Goal: Task Accomplishment & Management: Manage account settings

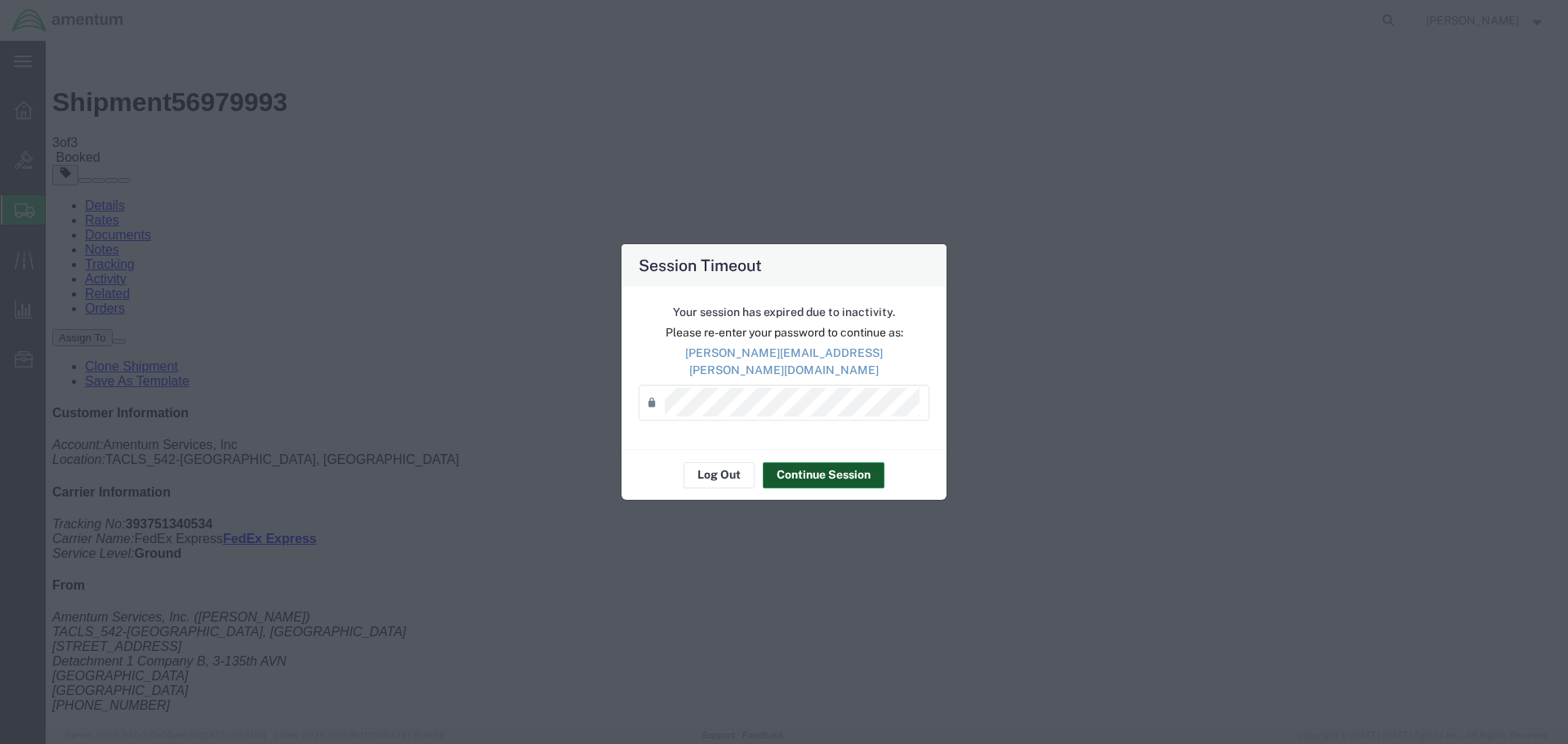
click at [799, 466] on button "Continue Session" at bounding box center [823, 475] width 121 height 26
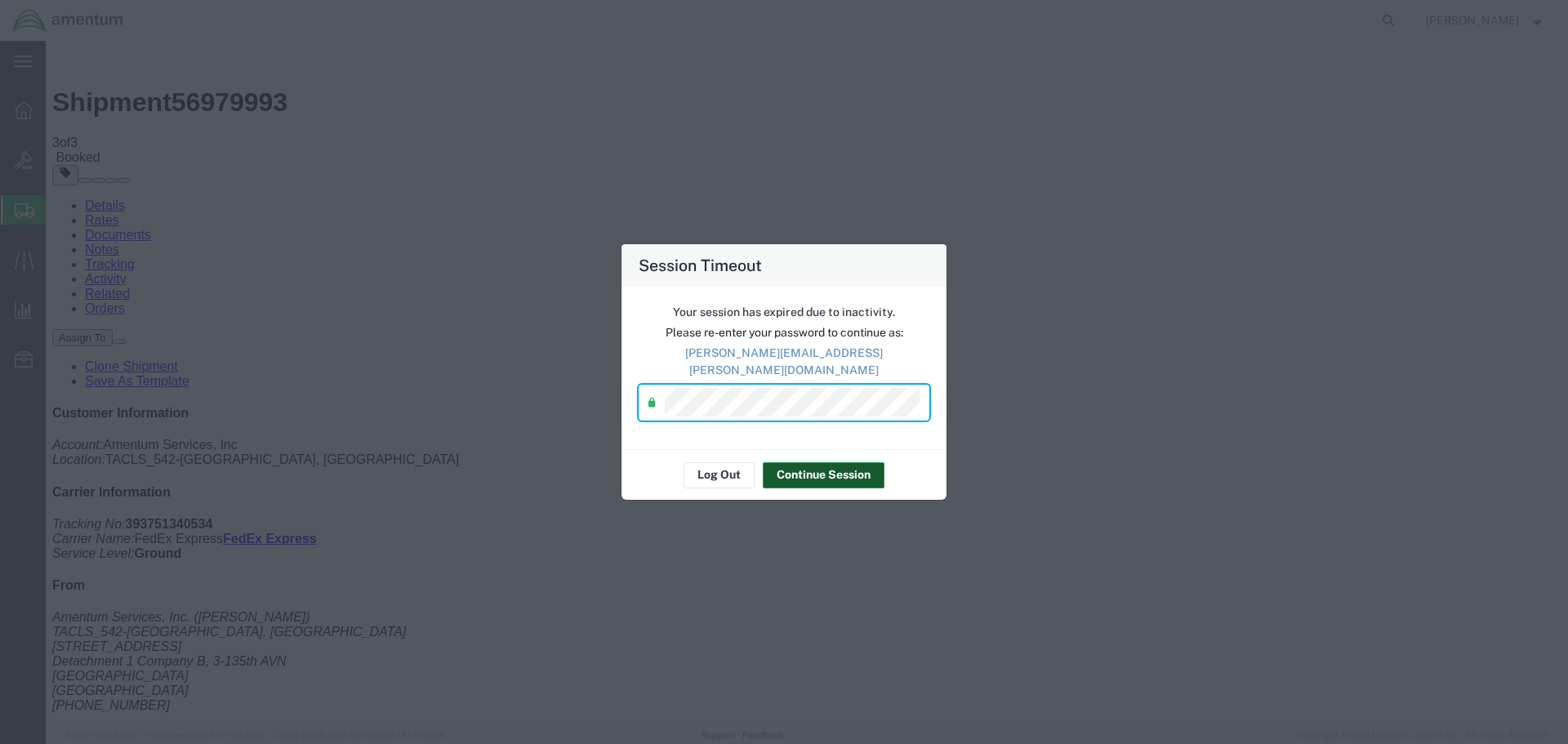
click at [819, 465] on button "Continue Session" at bounding box center [823, 475] width 121 height 26
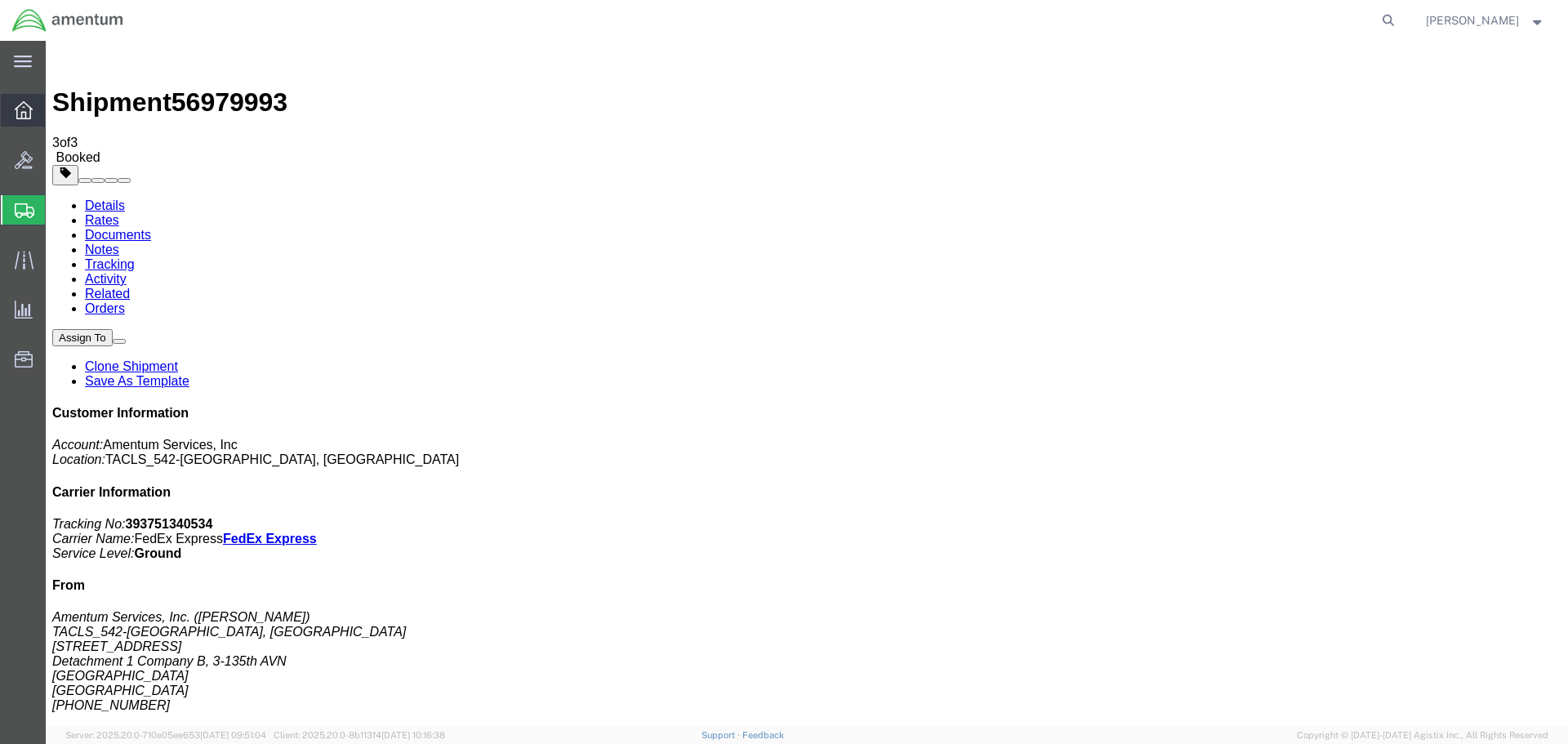
click at [17, 118] on icon at bounding box center [24, 111] width 18 height 18
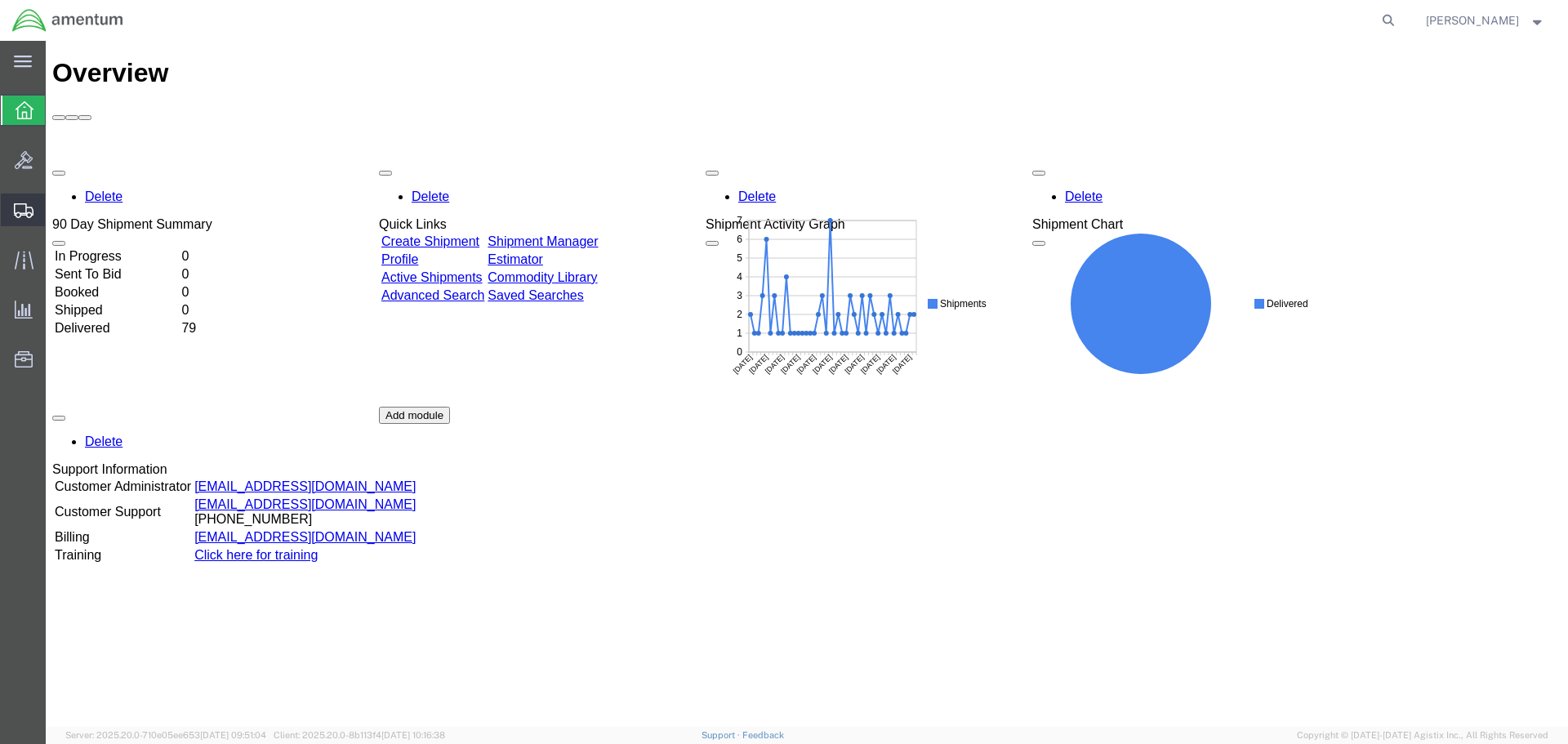
drag, startPoint x: 47, startPoint y: 208, endPoint x: 93, endPoint y: 208, distance: 46.0
click at [47, 208] on span "Shipments" at bounding box center [51, 210] width 12 height 33
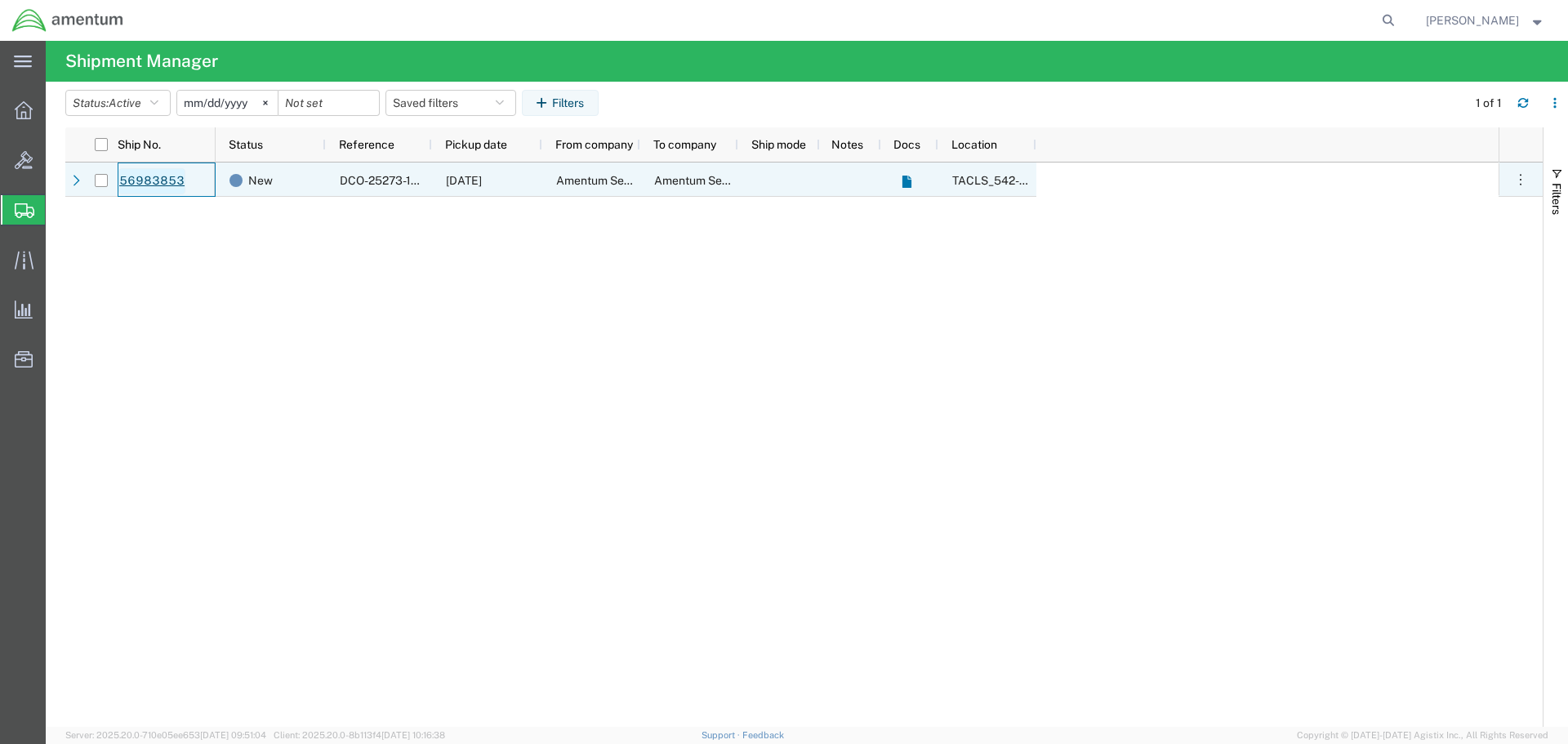
drag, startPoint x: 143, startPoint y: 178, endPoint x: 152, endPoint y: 186, distance: 12.0
click at [144, 179] on link "56983853" at bounding box center [152, 181] width 67 height 26
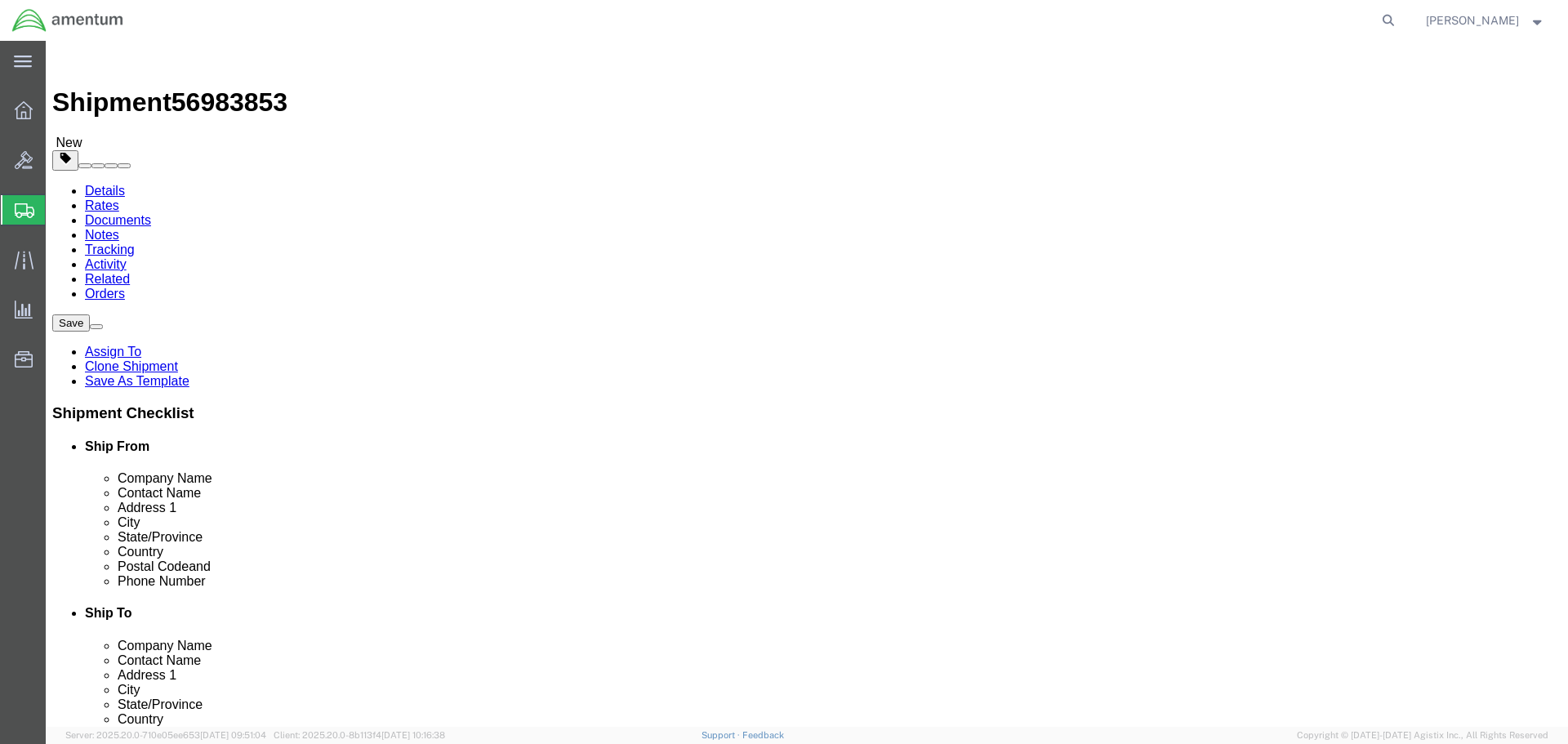
select select "42694"
select select "42668"
click button "Rate Shipment"
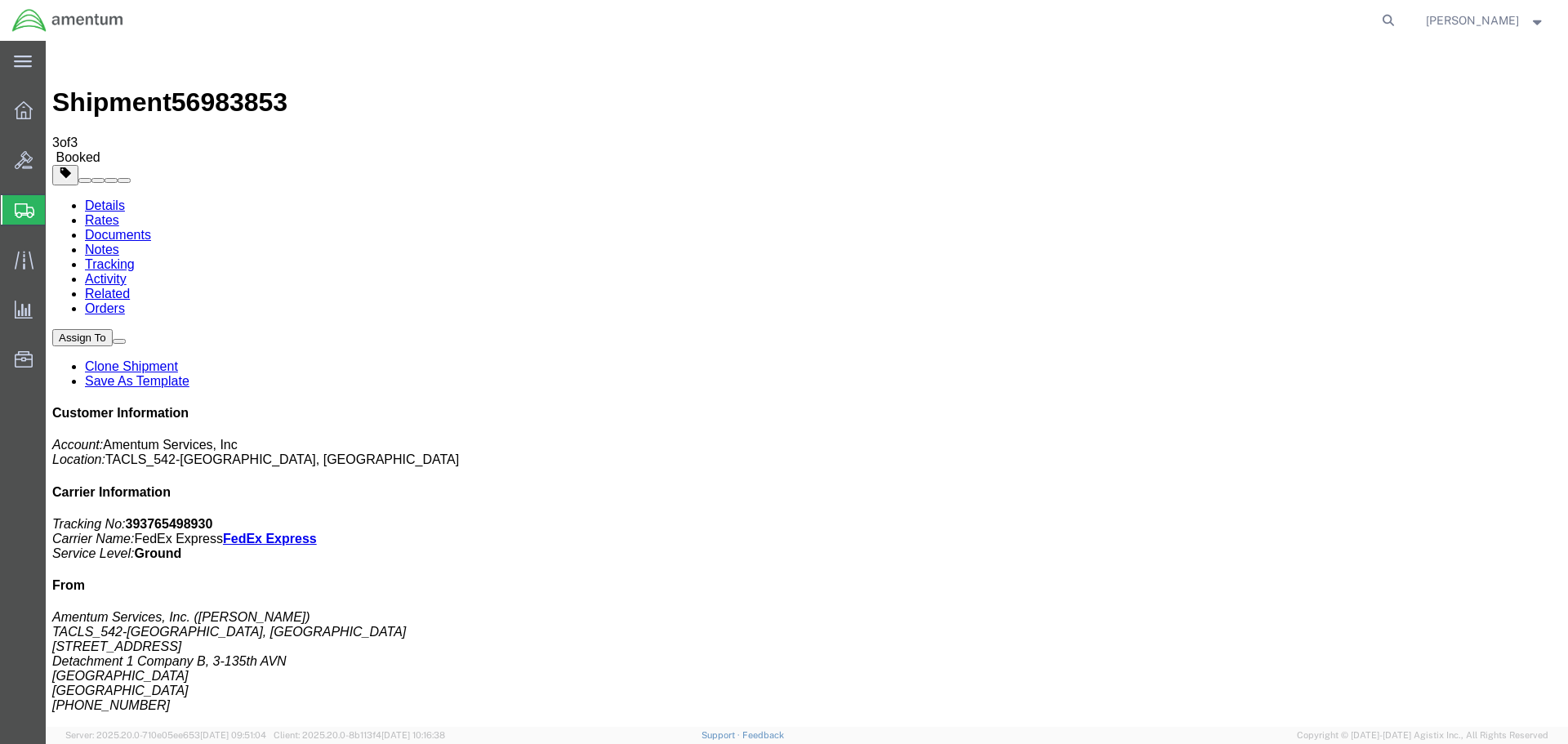
drag, startPoint x: 136, startPoint y: 288, endPoint x: 896, endPoint y: 294, distance: 760.0
click at [127, 272] on link "Activity" at bounding box center [106, 278] width 42 height 14
click at [125, 301] on link "Orders" at bounding box center [105, 307] width 40 height 14
click at [110, 198] on link "Details" at bounding box center [105, 205] width 40 height 14
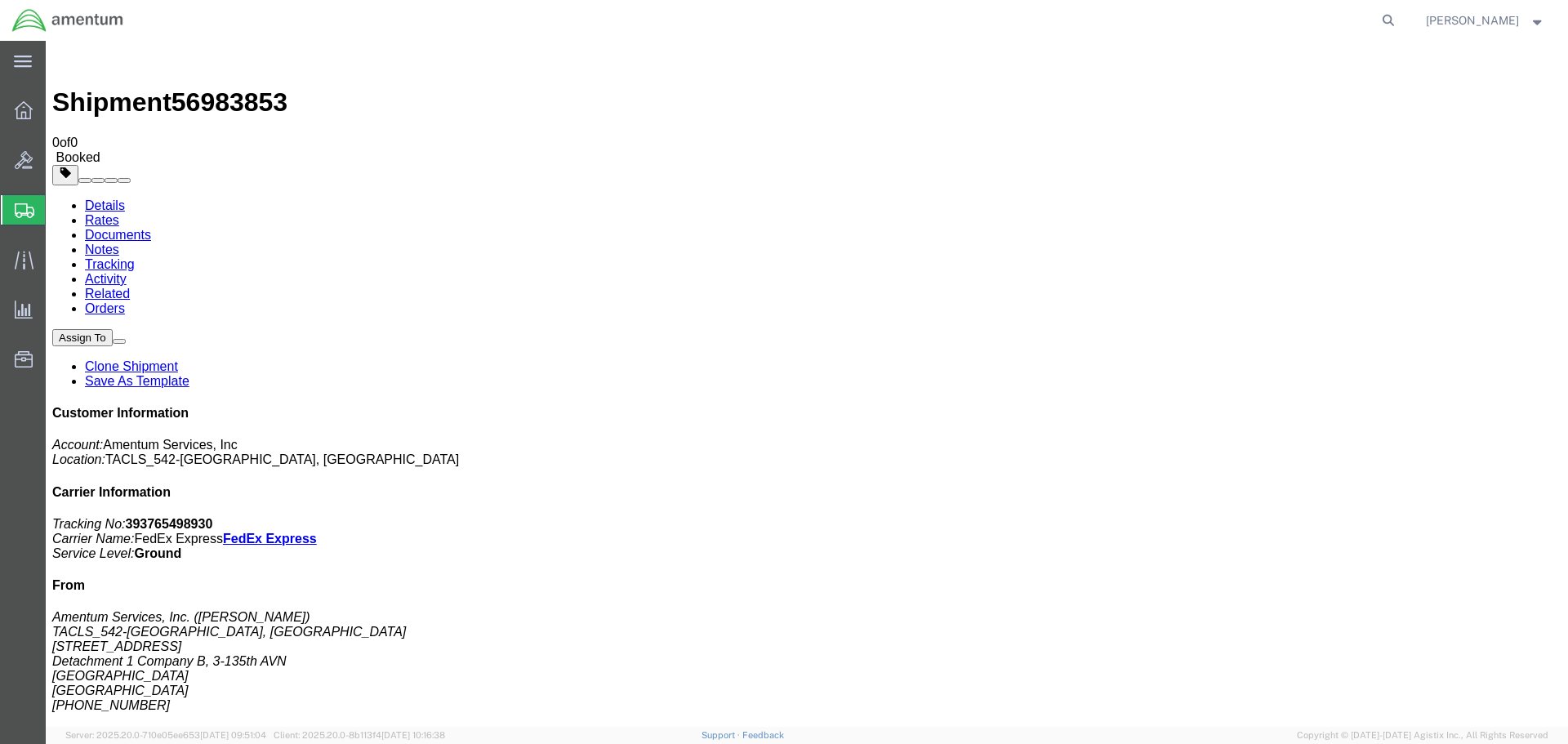
click link "Schedule pickup request"
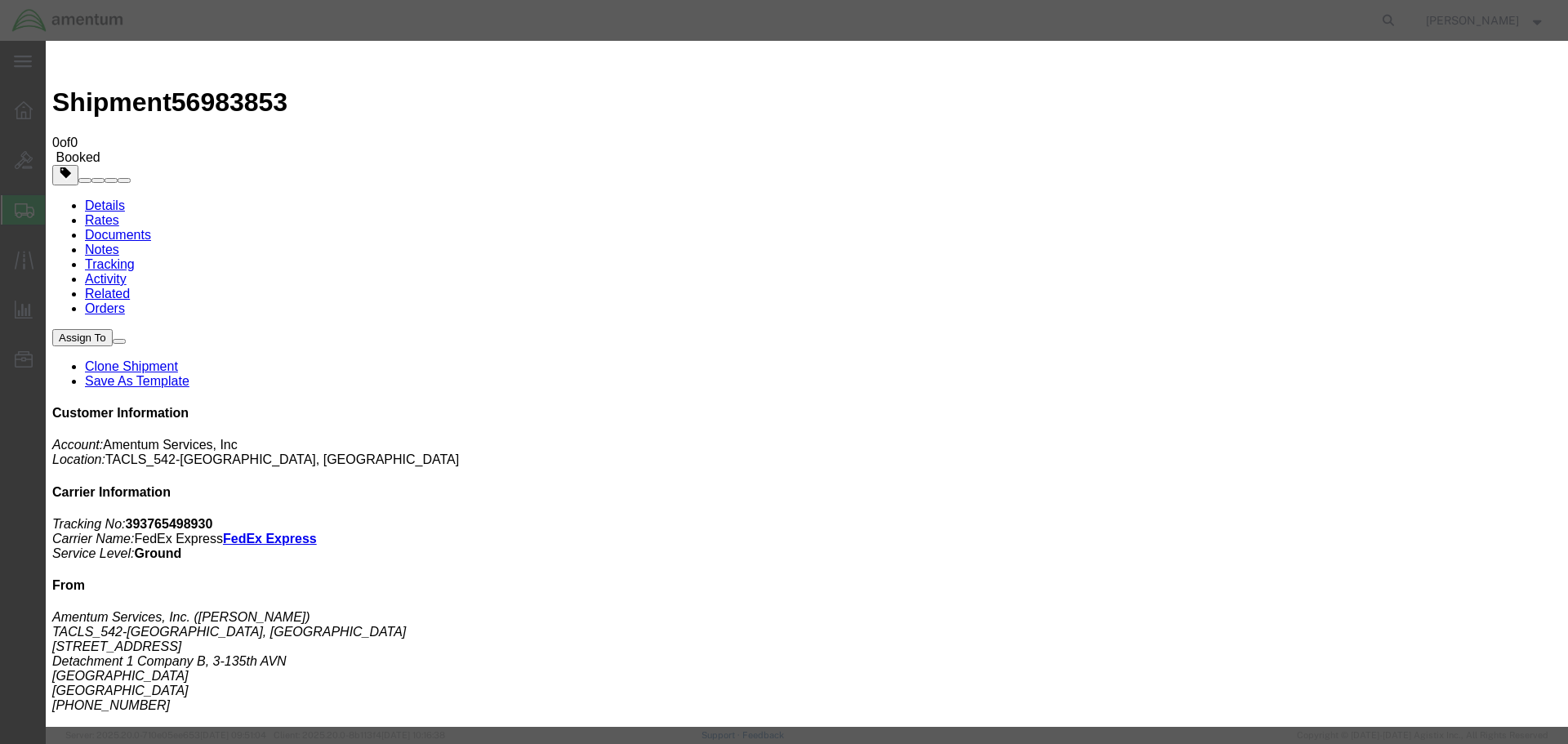
click button "Close"
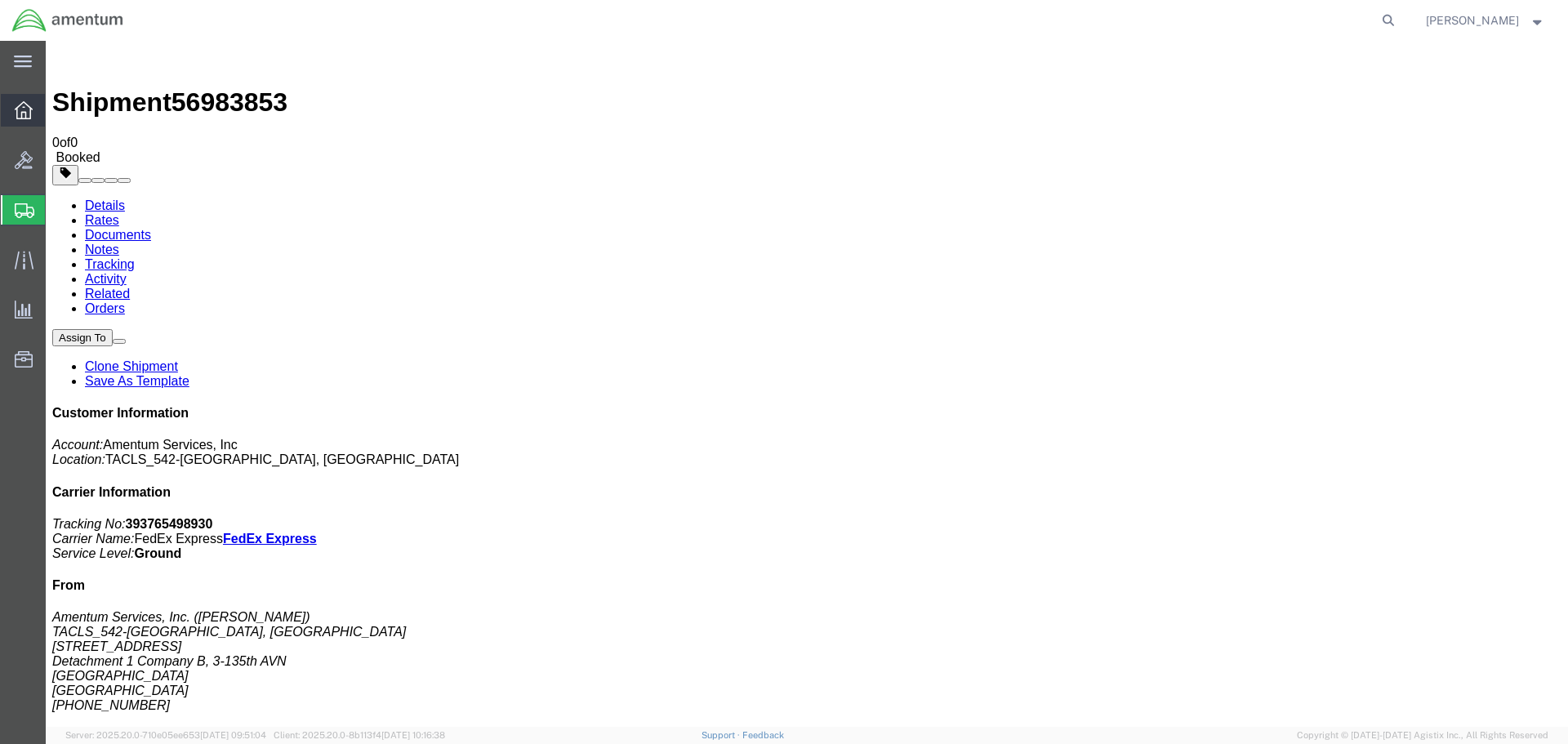
click at [22, 114] on icon at bounding box center [24, 111] width 18 height 18
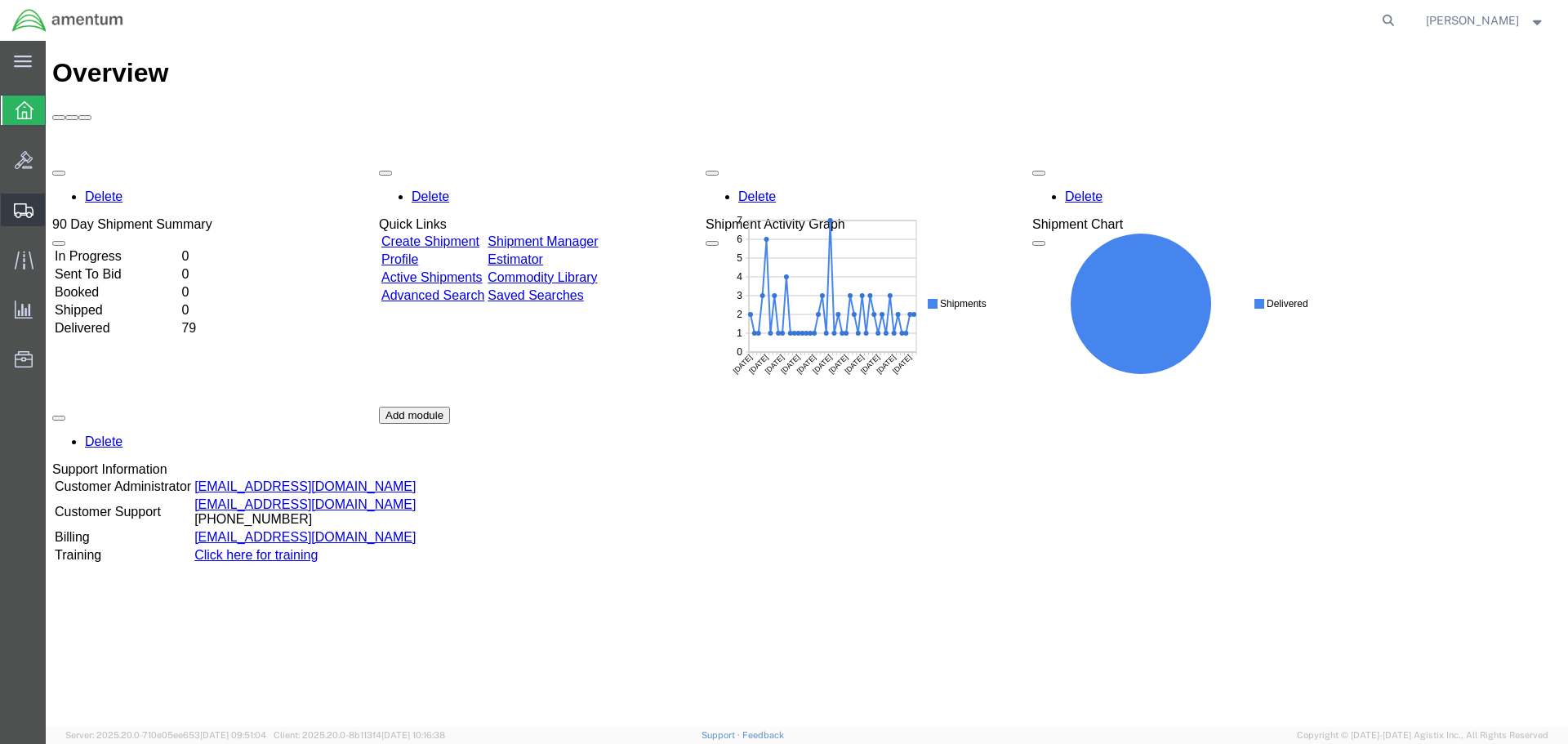
click at [56, 206] on span "Shipments" at bounding box center [51, 210] width 12 height 33
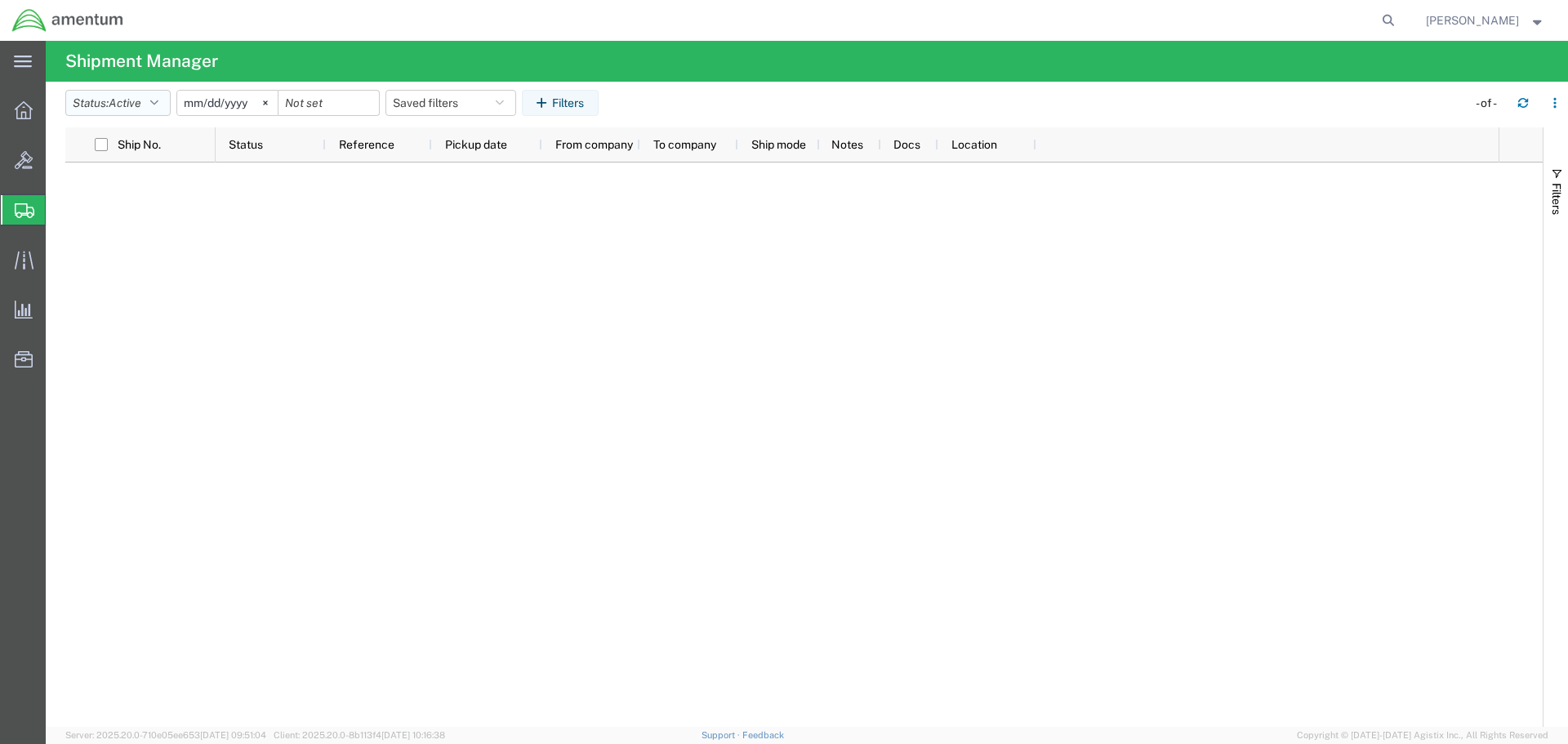
click at [157, 103] on icon "button" at bounding box center [154, 102] width 8 height 12
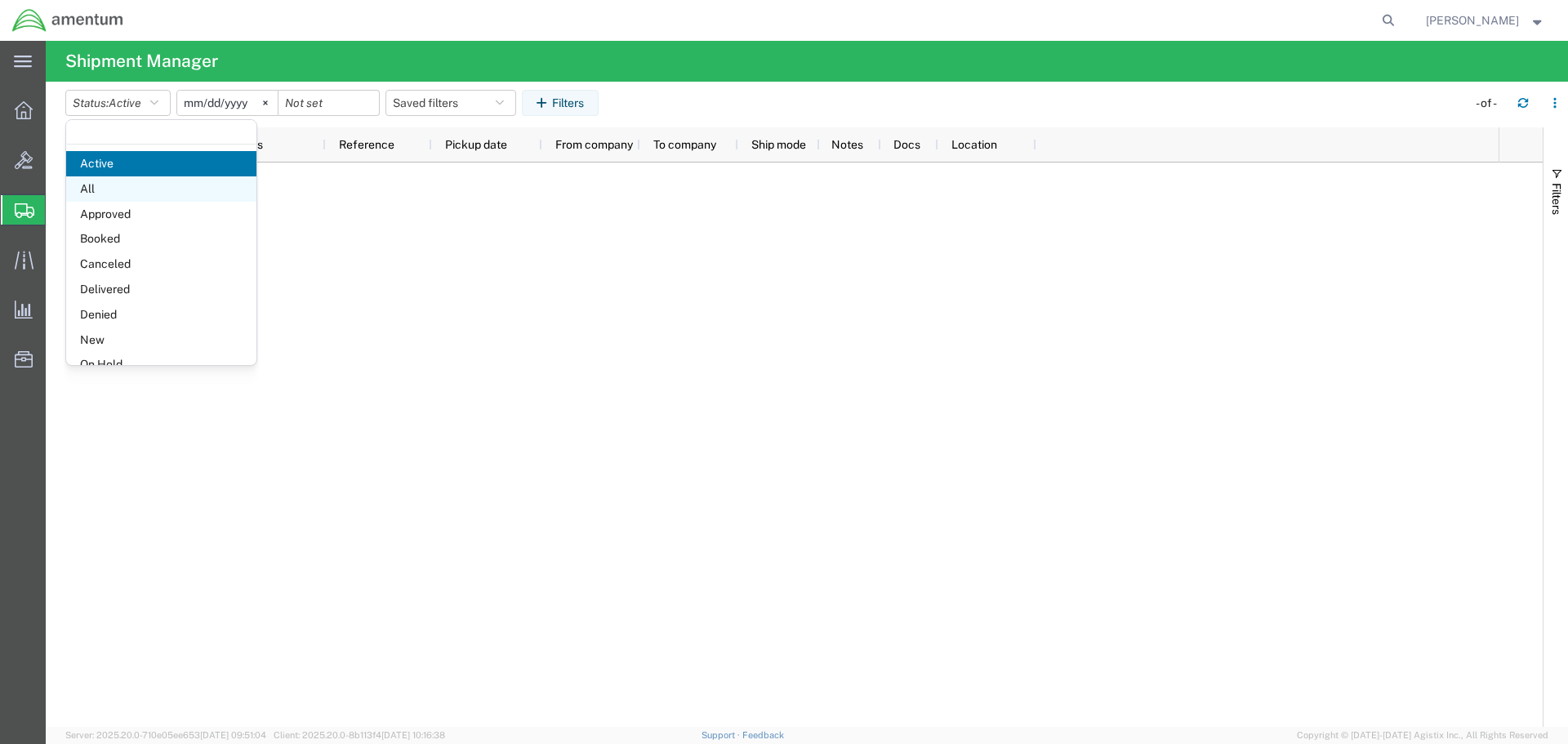
click at [136, 187] on span "All" at bounding box center [161, 189] width 190 height 25
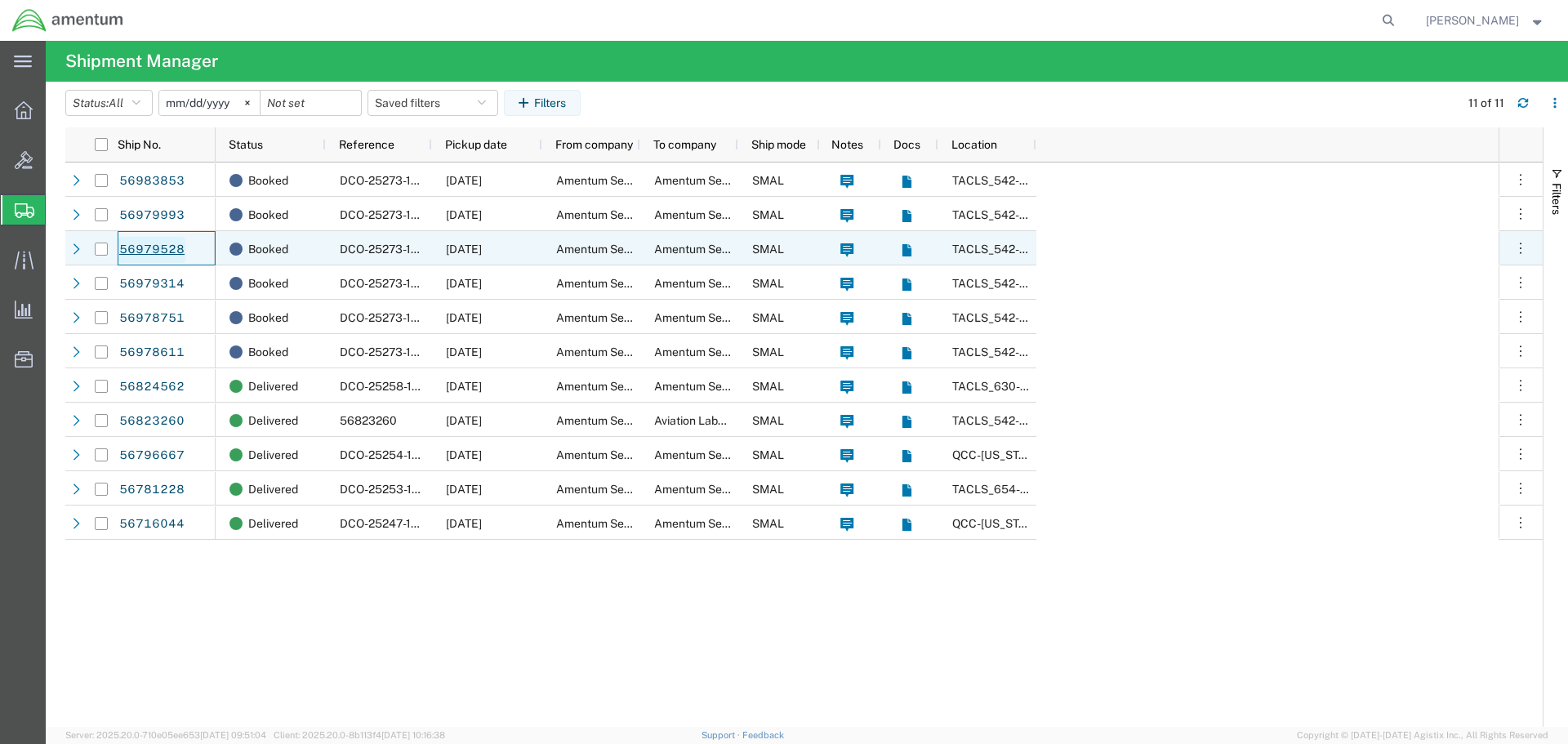
click at [159, 244] on link "56979528" at bounding box center [152, 249] width 67 height 26
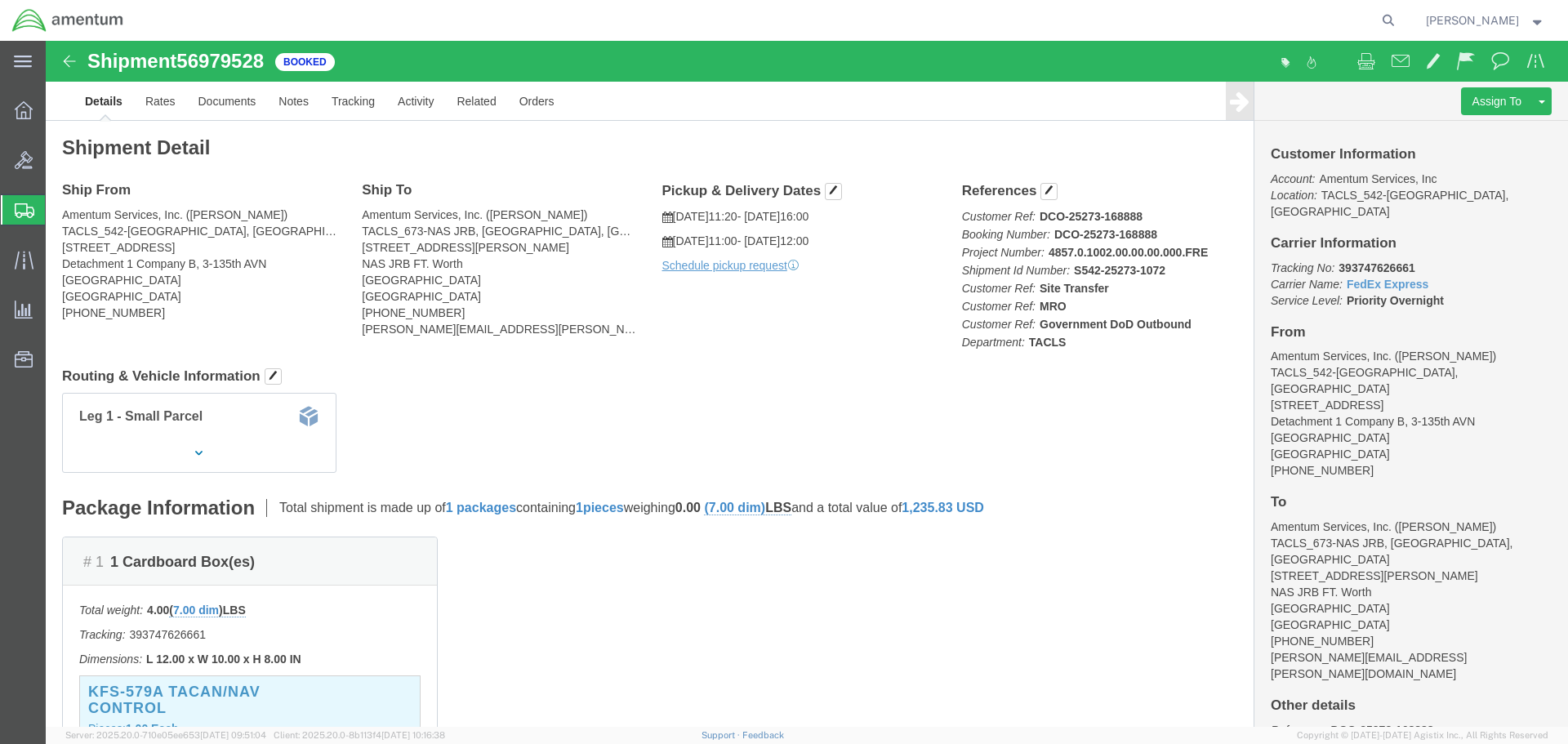
click at [58, 213] on span "Shipments" at bounding box center [52, 210] width 13 height 33
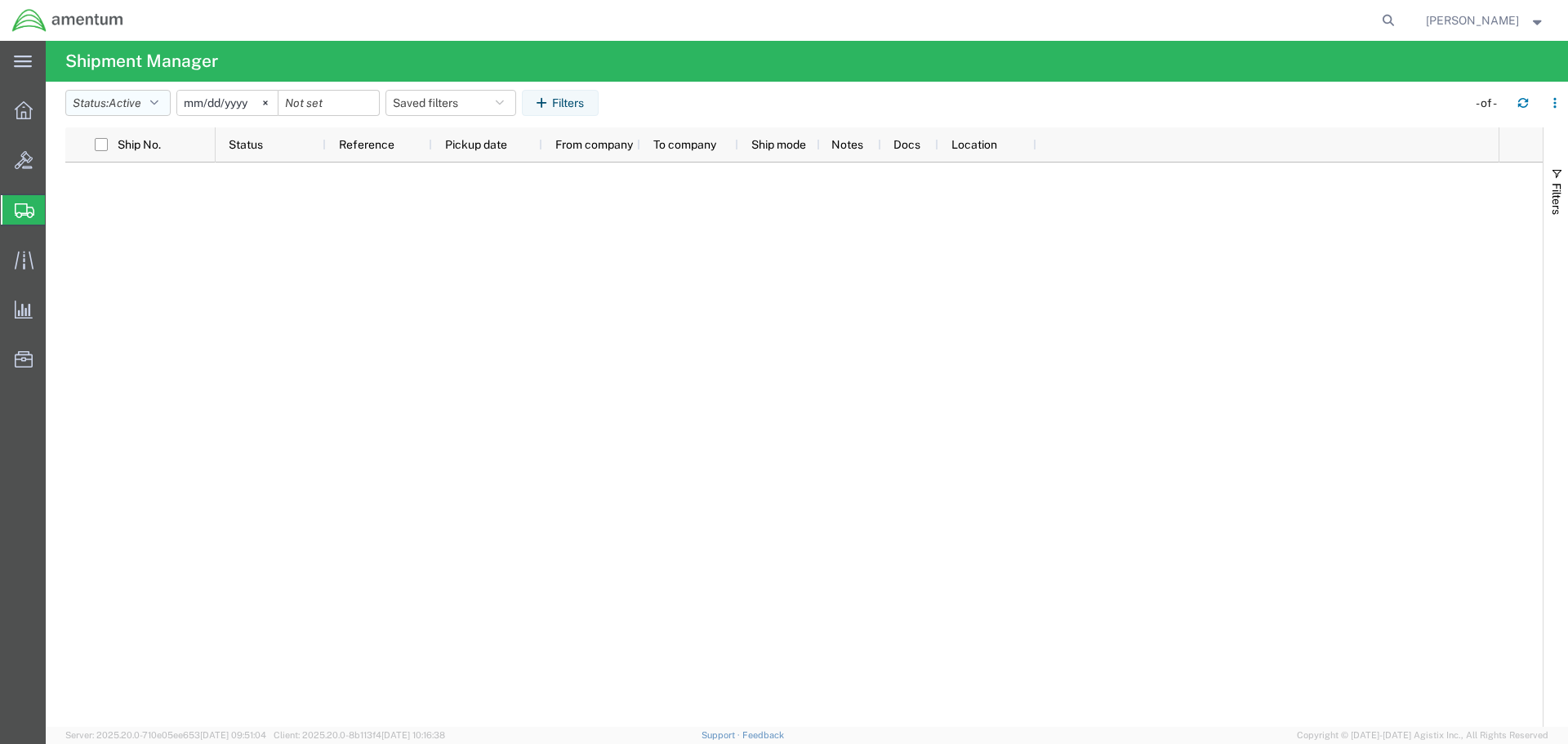
click at [136, 101] on span "Active" at bounding box center [125, 102] width 33 height 13
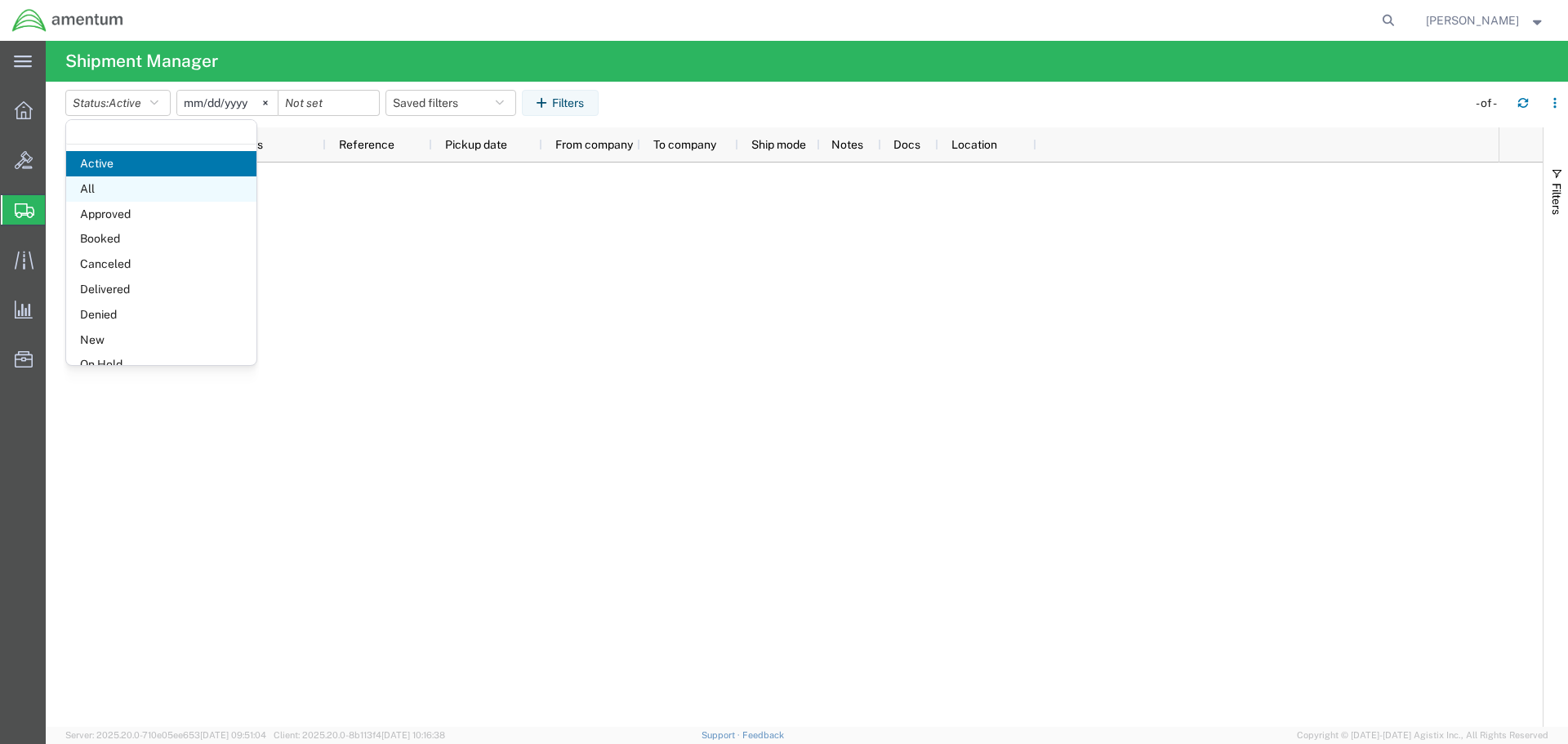
click at [150, 191] on span "All" at bounding box center [161, 189] width 190 height 25
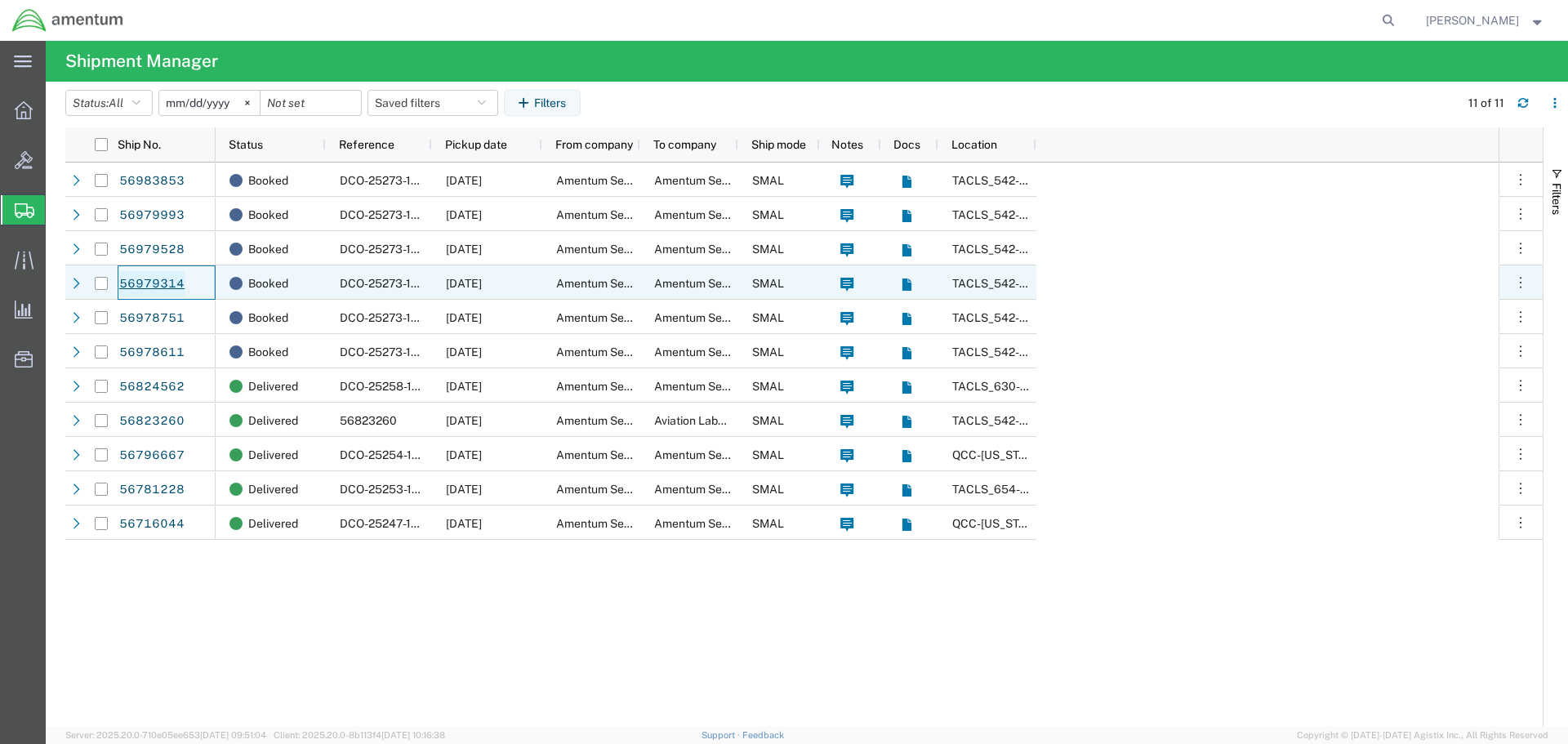
click at [142, 285] on link "56979314" at bounding box center [152, 284] width 67 height 26
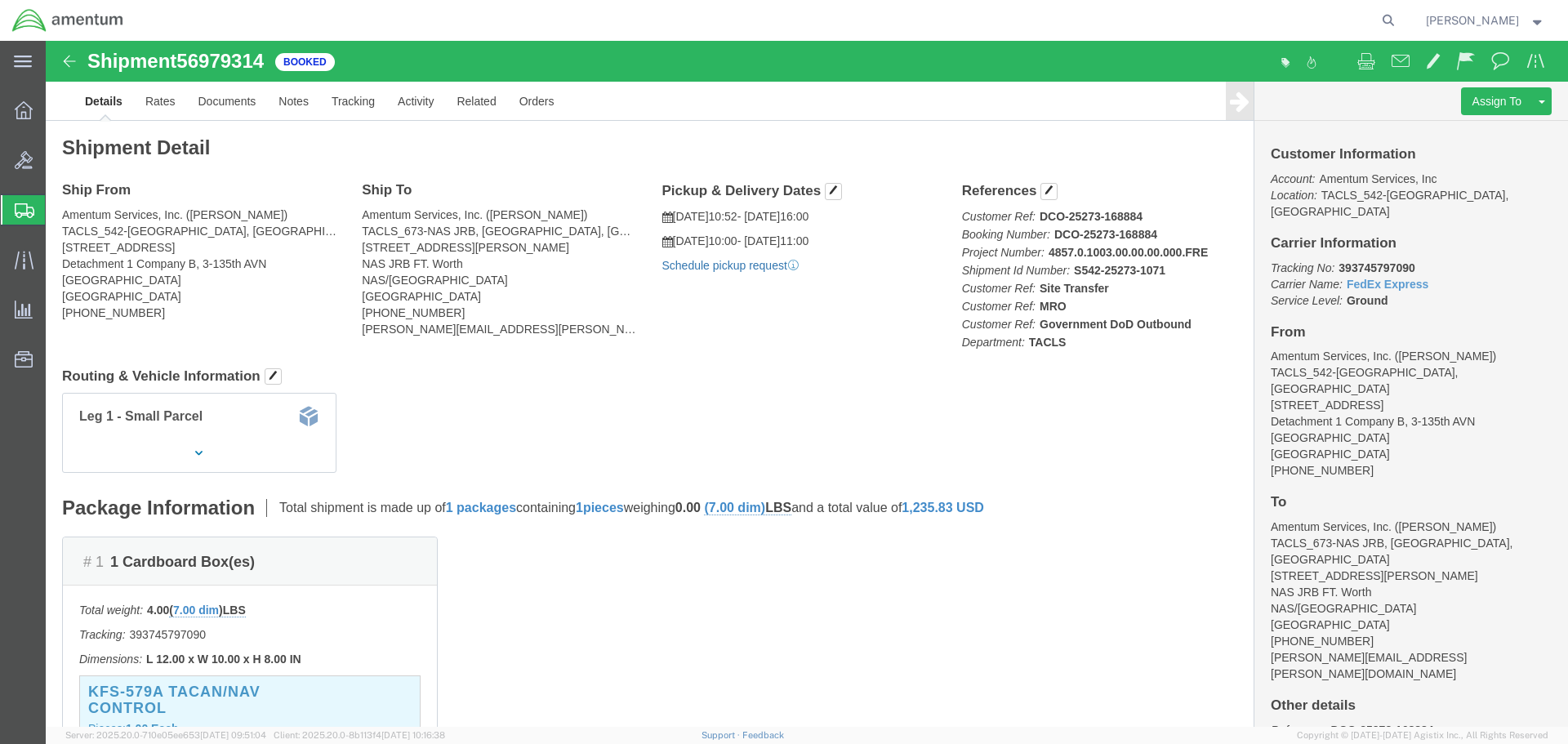
click link "Schedule pickup request"
click at [58, 207] on span "Shipments" at bounding box center [52, 210] width 13 height 33
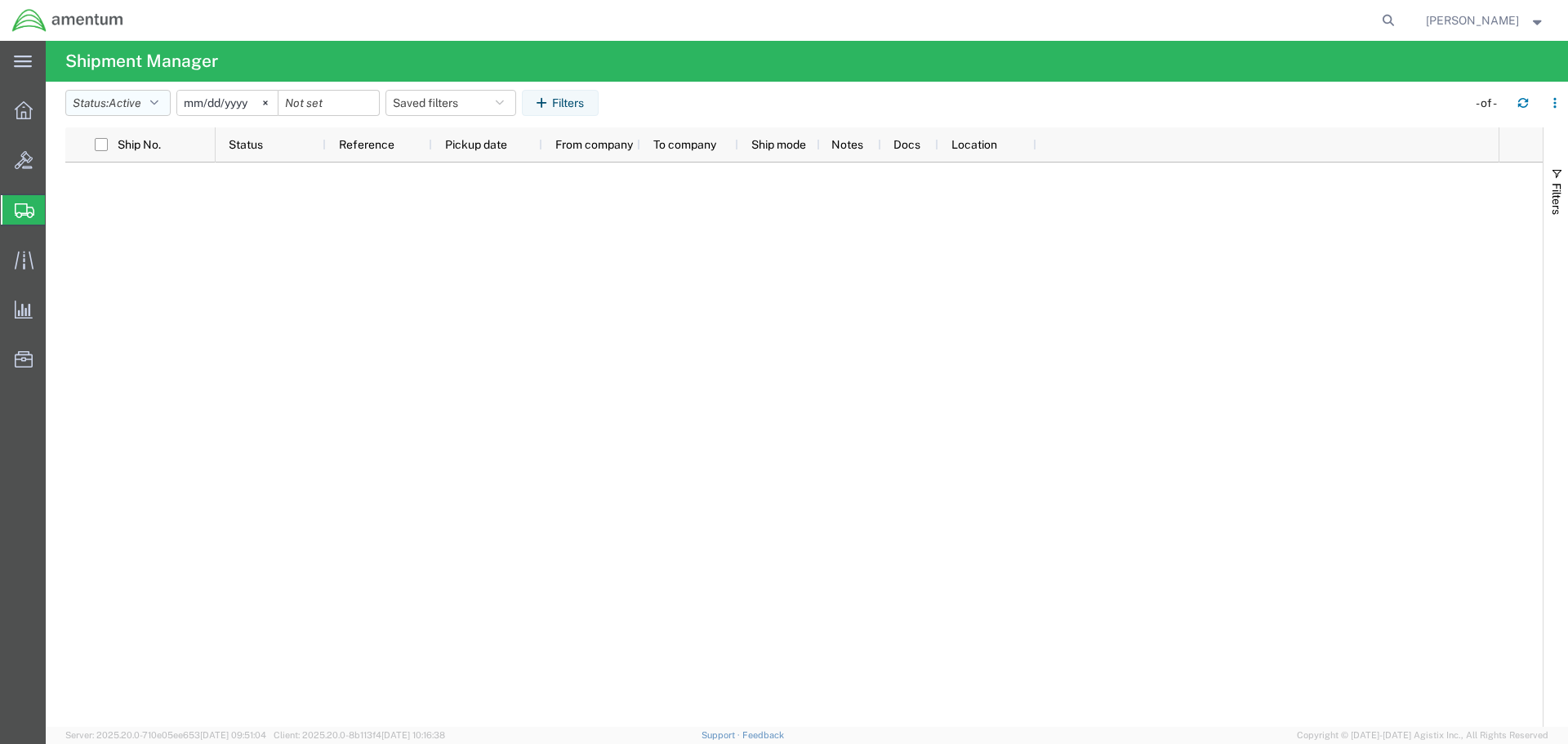
click at [164, 101] on button "Status: Active" at bounding box center [118, 102] width 105 height 26
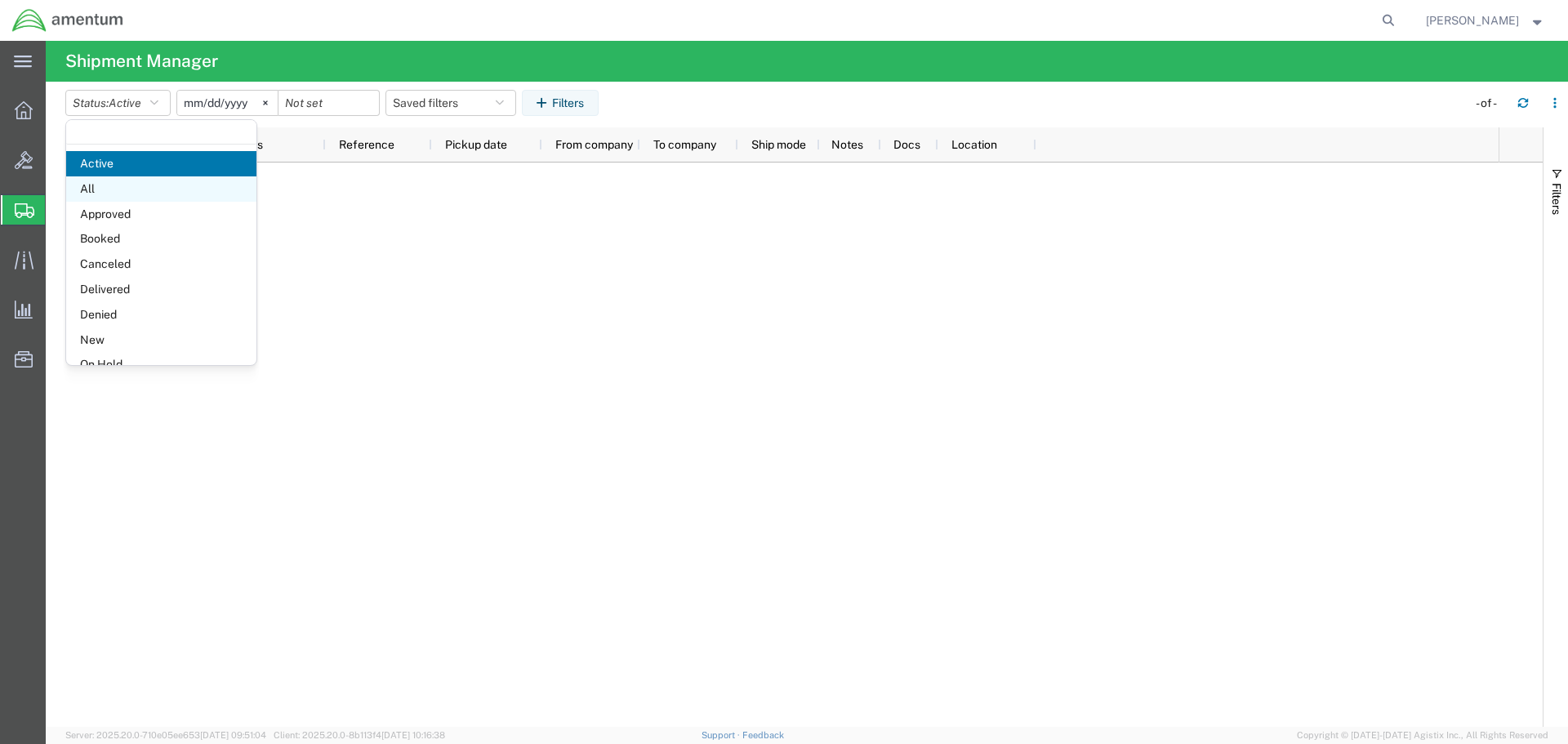
click at [129, 186] on span "All" at bounding box center [161, 189] width 190 height 25
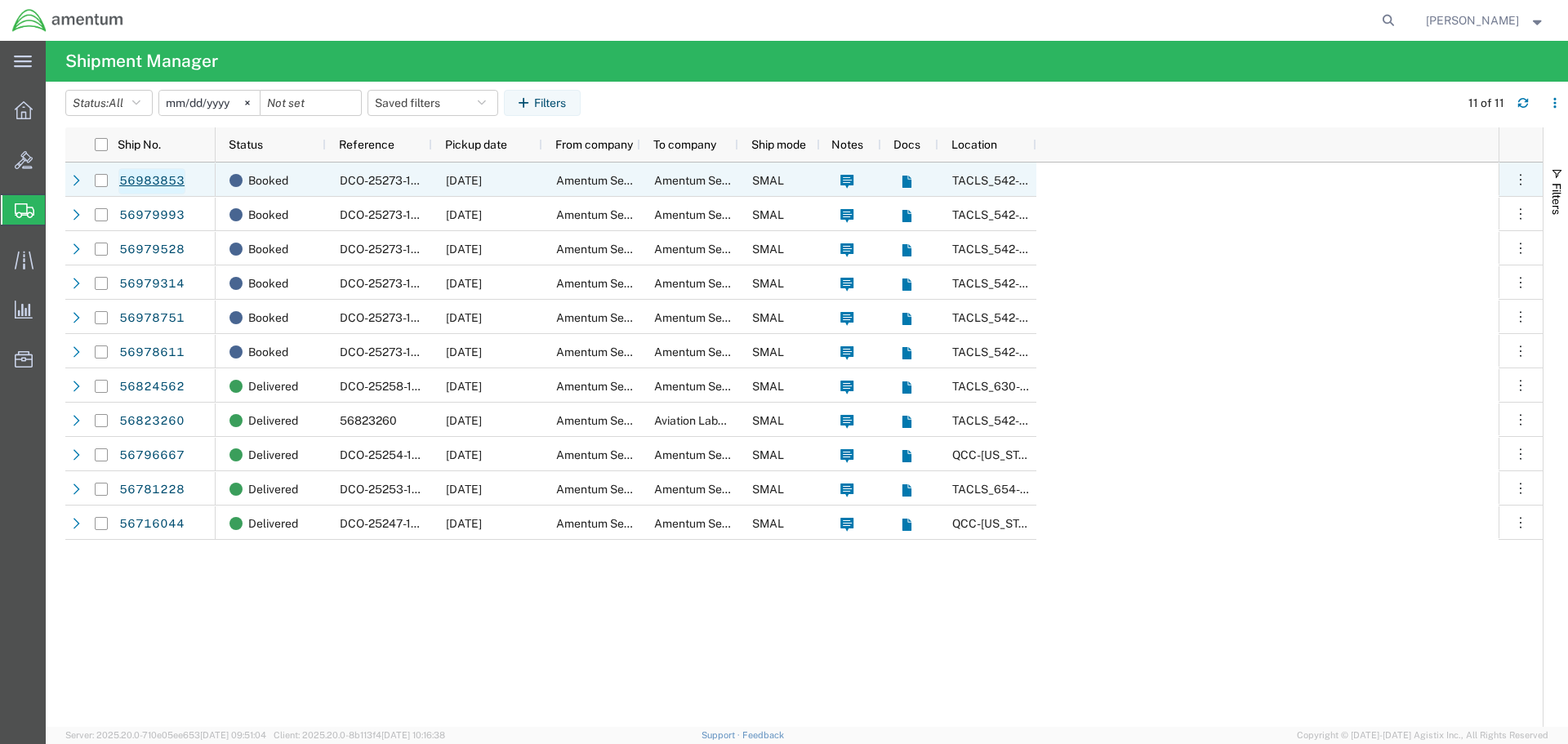
click at [159, 188] on link "56983853" at bounding box center [152, 181] width 67 height 26
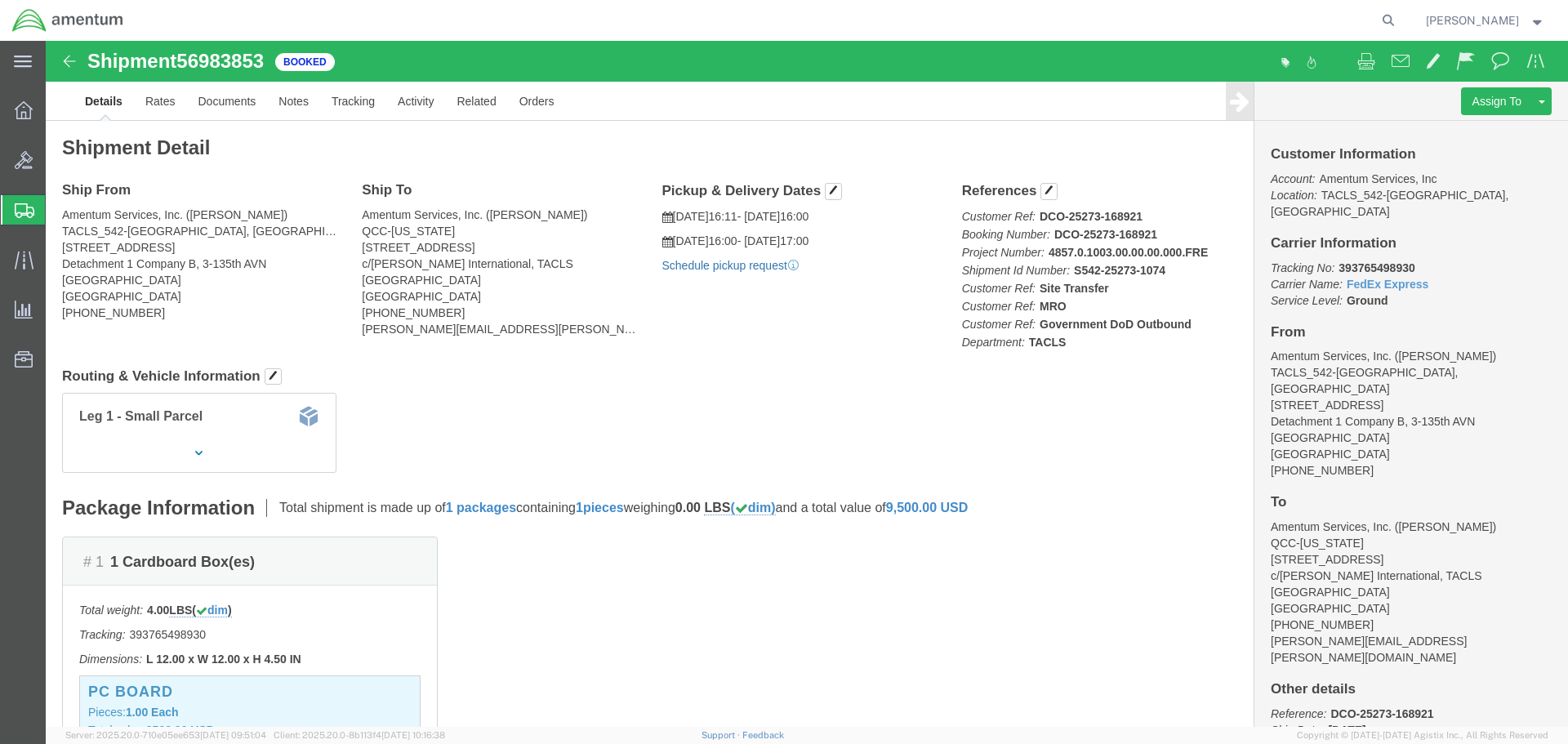
click link "Schedule pickup request"
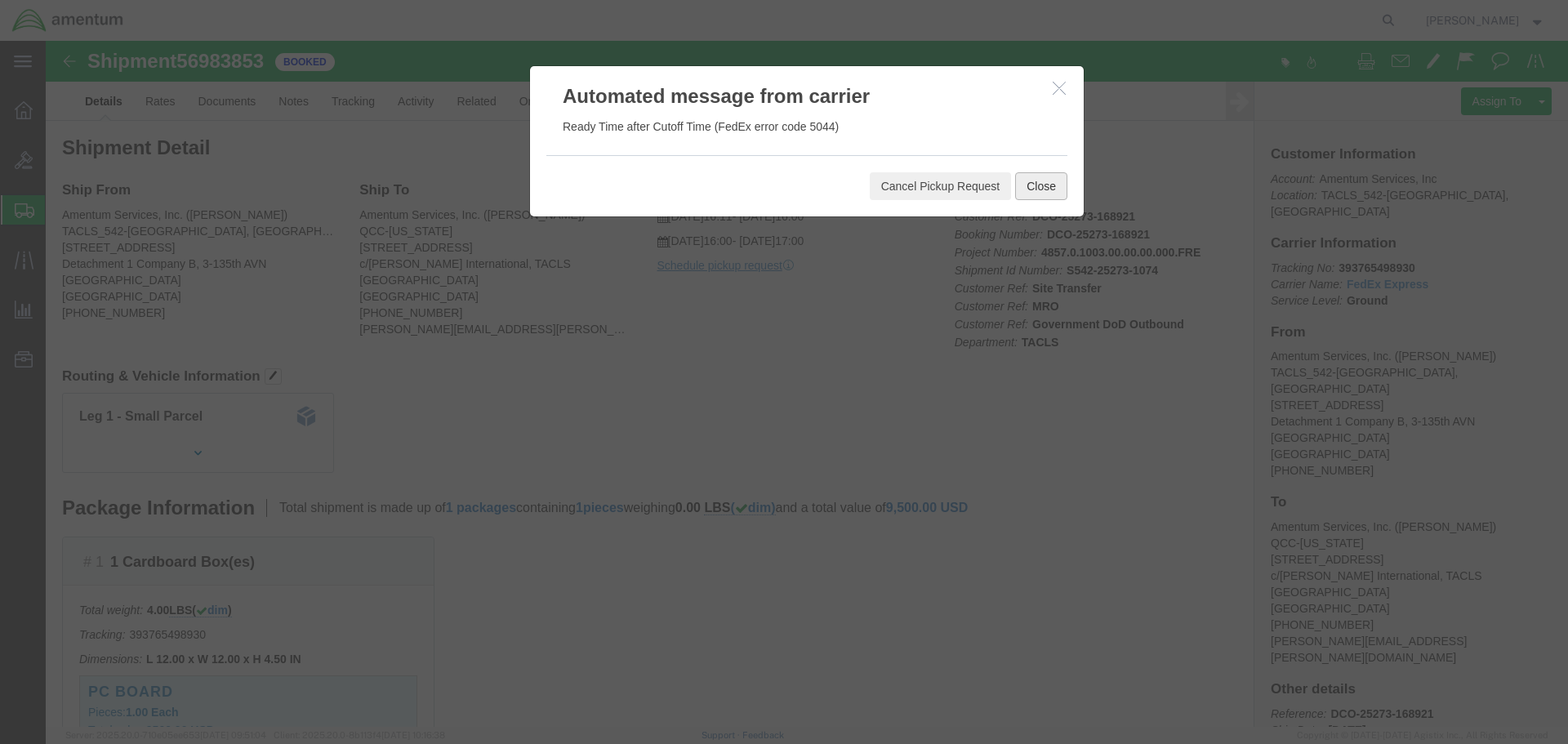
click button "Close"
